Goal: Task Accomplishment & Management: Use online tool/utility

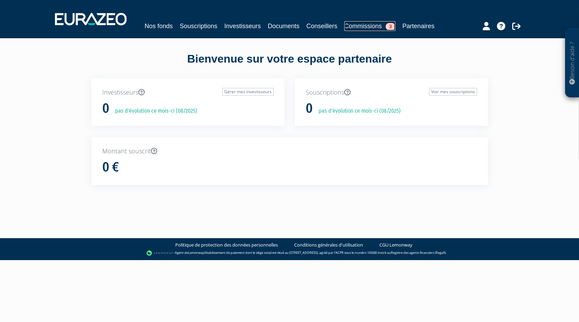
click at [370, 27] on link "Commissions 3" at bounding box center [369, 26] width 51 height 10
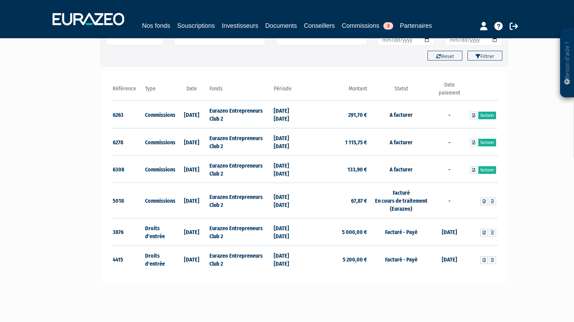
scroll to position [70, 0]
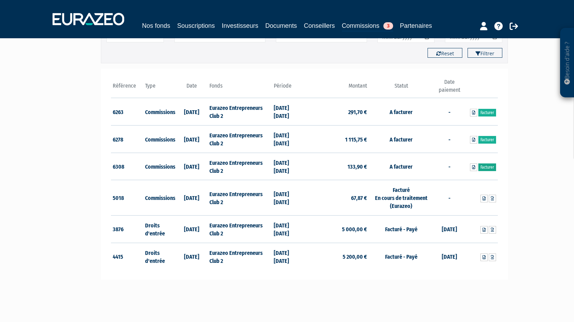
click at [484, 169] on link "Facturer" at bounding box center [487, 167] width 18 height 8
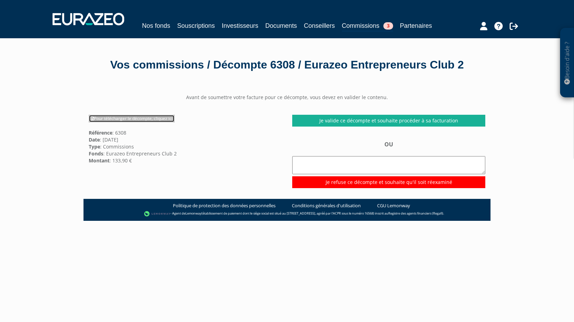
click at [106, 122] on link "Pour télécharger le décompte, cliquez ici" at bounding box center [132, 119] width 86 height 8
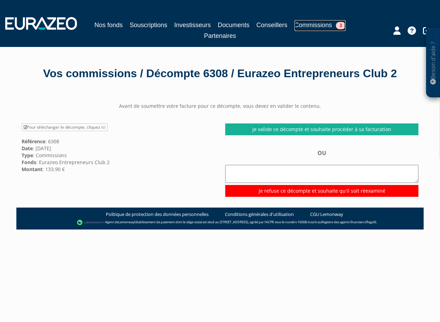
click at [309, 23] on link "Commissions 3" at bounding box center [319, 25] width 51 height 11
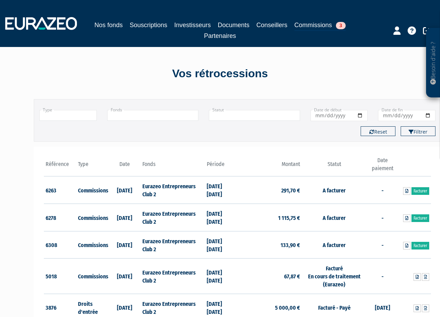
click at [279, 223] on td "1 115,75 €" at bounding box center [269, 217] width 64 height 27
click at [309, 217] on td "A facturer" at bounding box center [334, 217] width 64 height 27
click at [376, 217] on td "-" at bounding box center [382, 217] width 32 height 27
click at [394, 215] on td "-" at bounding box center [382, 217] width 32 height 27
click at [403, 217] on link at bounding box center [406, 218] width 7 height 8
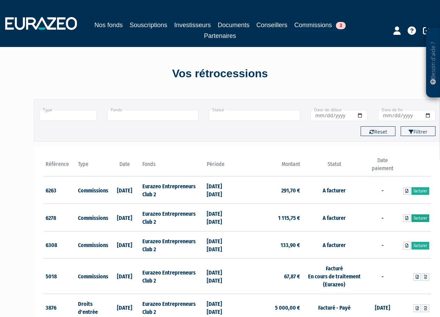
click at [416, 218] on link "Facturer" at bounding box center [420, 218] width 18 height 8
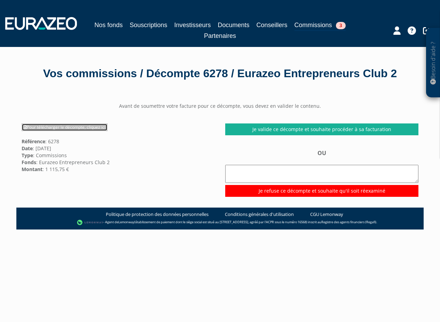
click at [77, 131] on link "Pour télécharger le décompte, cliquez ici" at bounding box center [65, 127] width 86 height 8
click at [183, 110] on center "Avant de soumettre votre facture pour ce décompte, vous devez en valider le con…" at bounding box center [219, 106] width 407 height 7
click at [317, 21] on link "Commissions 3" at bounding box center [319, 25] width 51 height 11
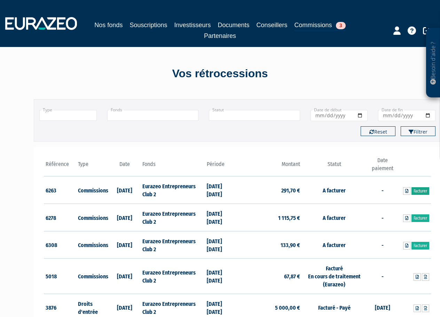
click at [422, 192] on link "Facturer" at bounding box center [420, 191] width 18 height 8
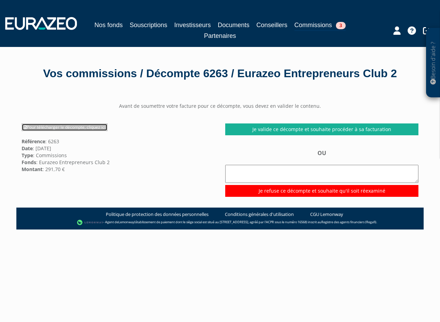
click at [39, 131] on link "Pour télécharger le décompte, cliquez ici" at bounding box center [65, 127] width 86 height 8
click at [322, 26] on link "Commissions 3" at bounding box center [319, 25] width 51 height 11
